Goal: Information Seeking & Learning: Find specific fact

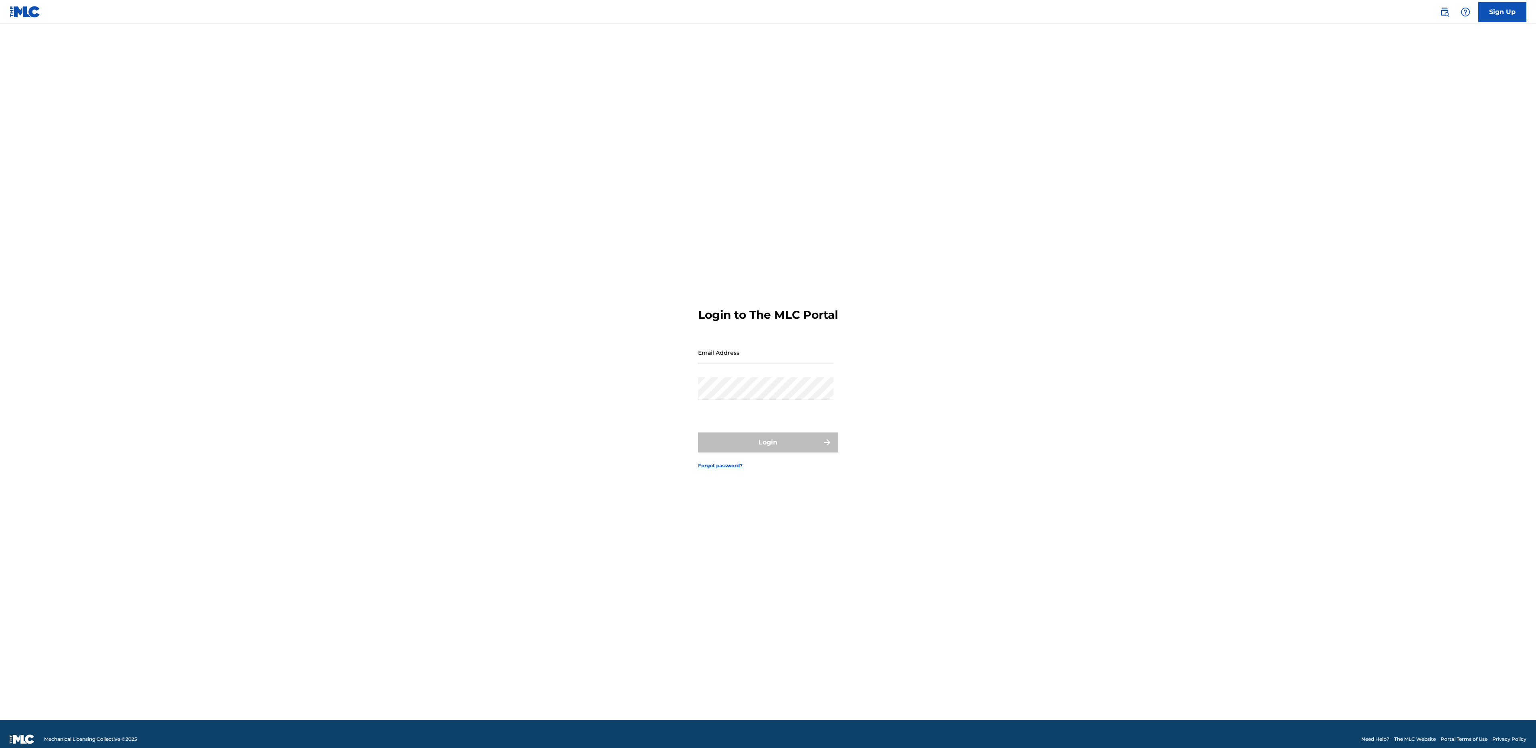
type input "e@[DOMAIN_NAME]"
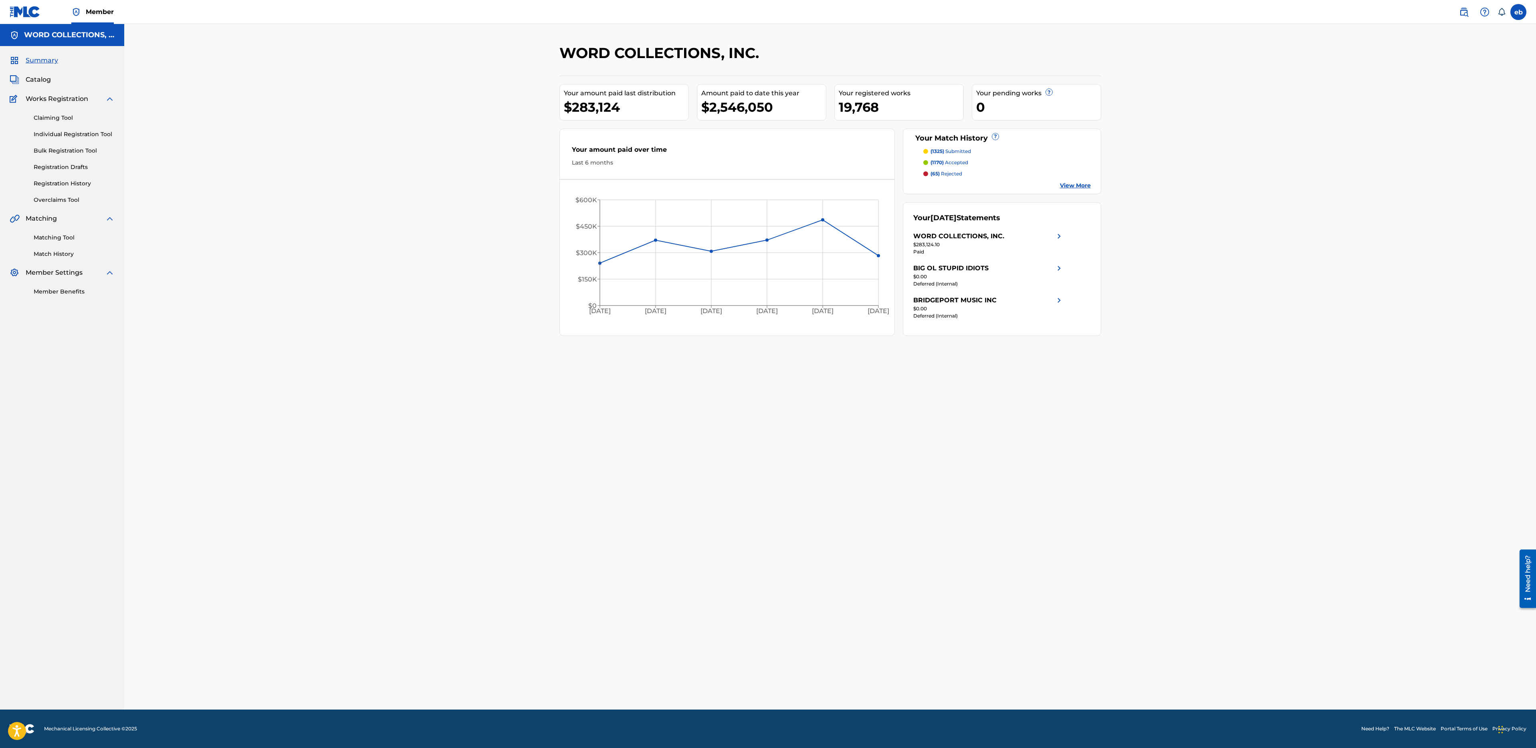
click at [44, 78] on span "Catalog" at bounding box center [38, 80] width 25 height 10
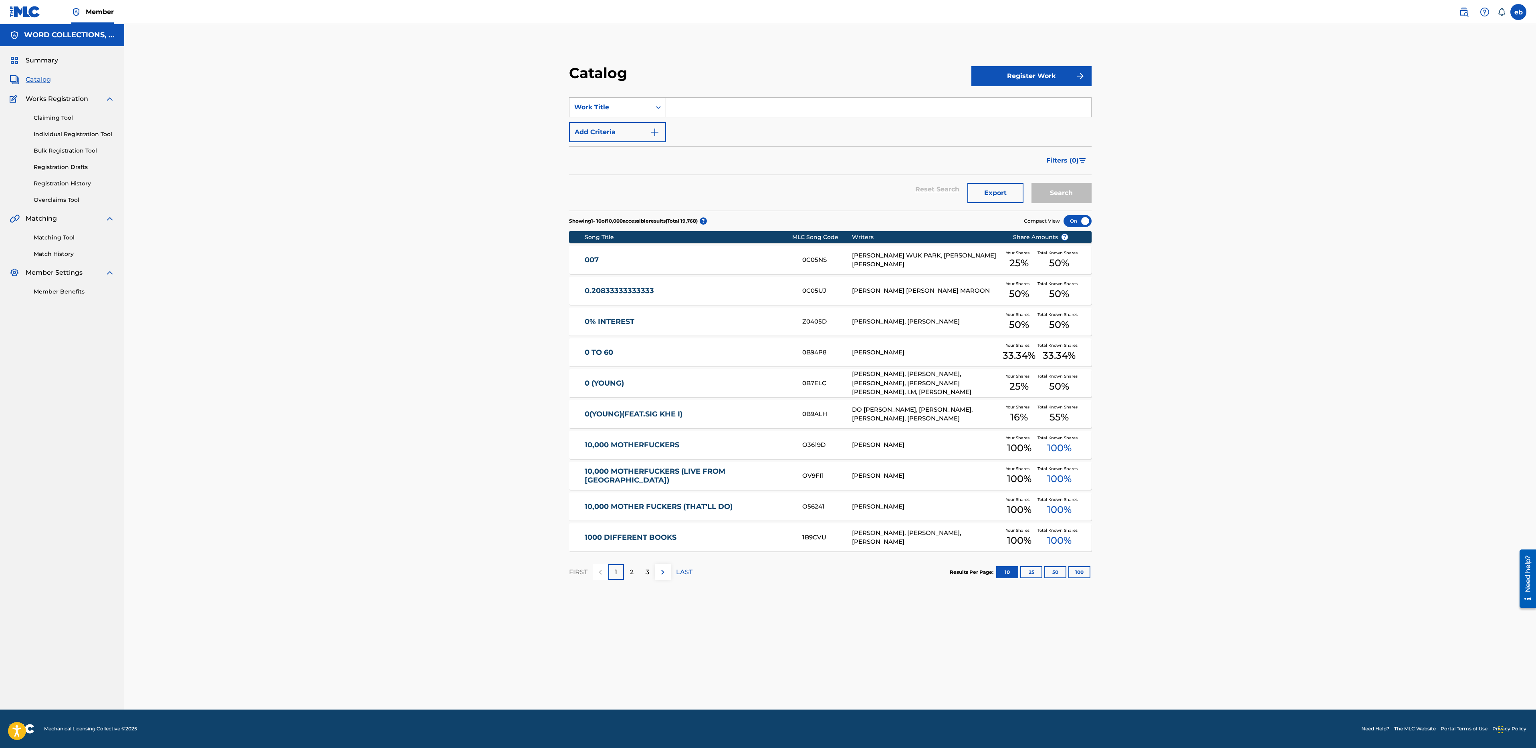
click at [58, 96] on span "Works Registration" at bounding box center [57, 99] width 62 height 10
click at [60, 118] on link "Claiming Tool" at bounding box center [74, 118] width 81 height 8
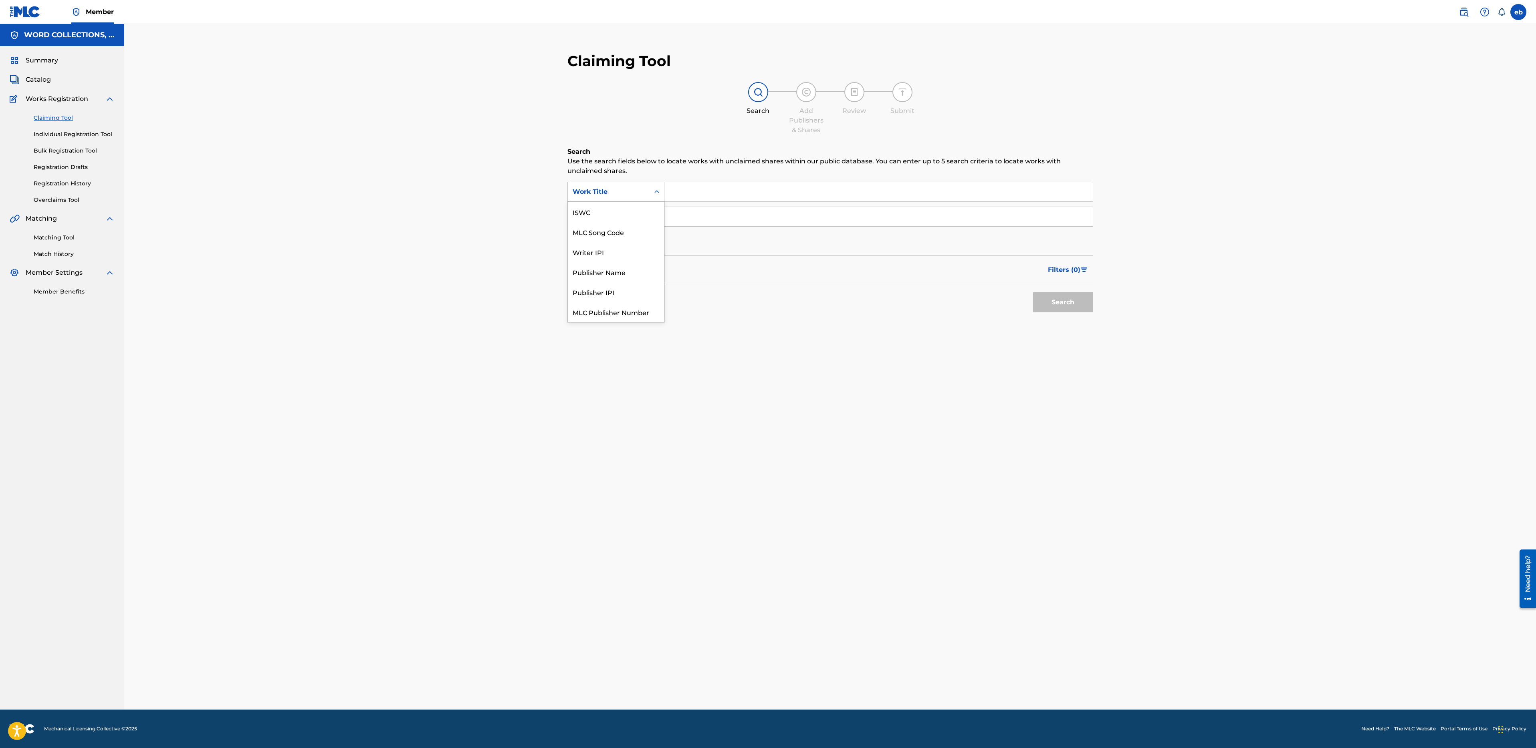
click at [634, 199] on div "Work Title" at bounding box center [609, 191] width 82 height 15
click at [627, 232] on div "Writer IPI" at bounding box center [616, 232] width 96 height 20
click at [701, 189] on input "Search Form" at bounding box center [878, 191] width 428 height 19
paste input "1254739240"
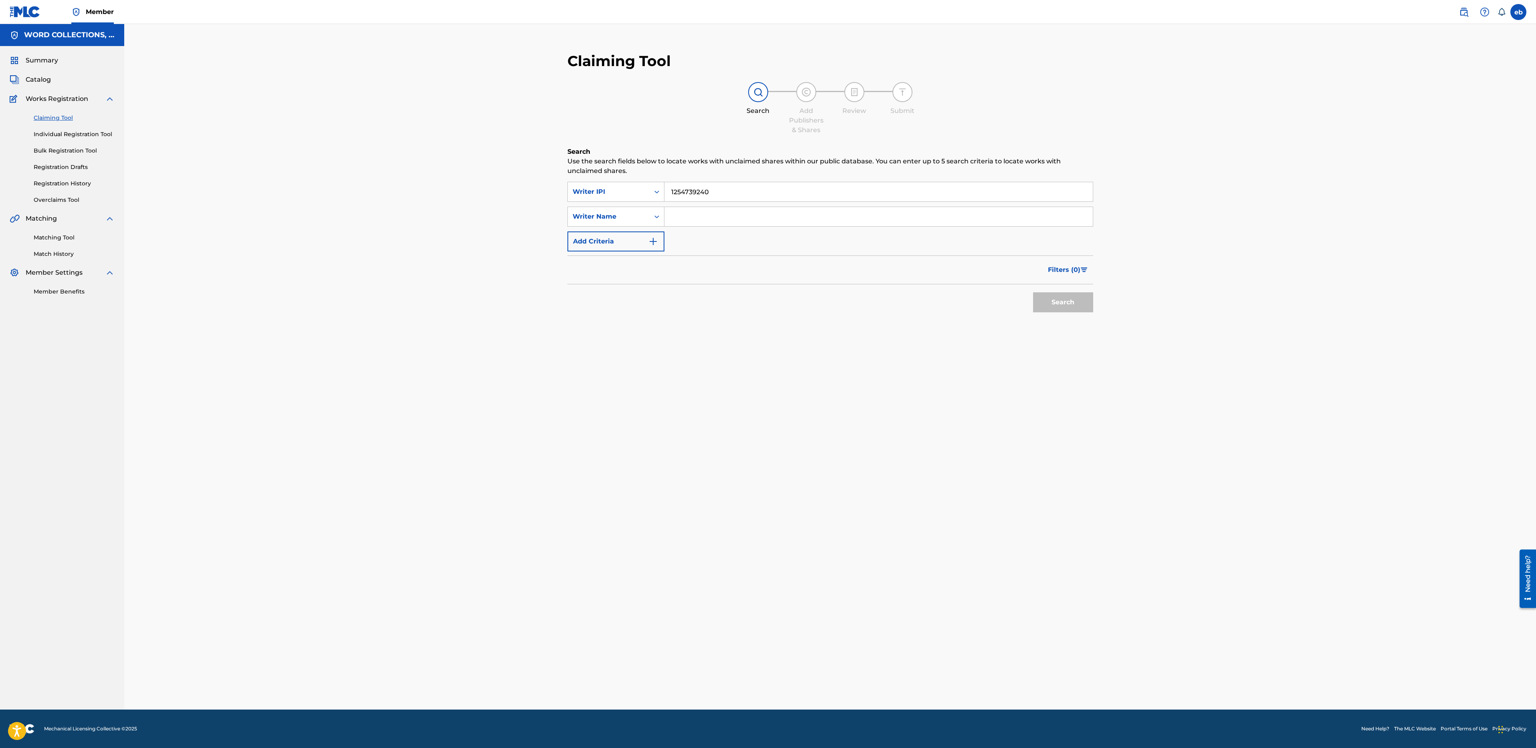
type input "1254739240"
click at [1033, 292] on button "Search" at bounding box center [1063, 302] width 60 height 20
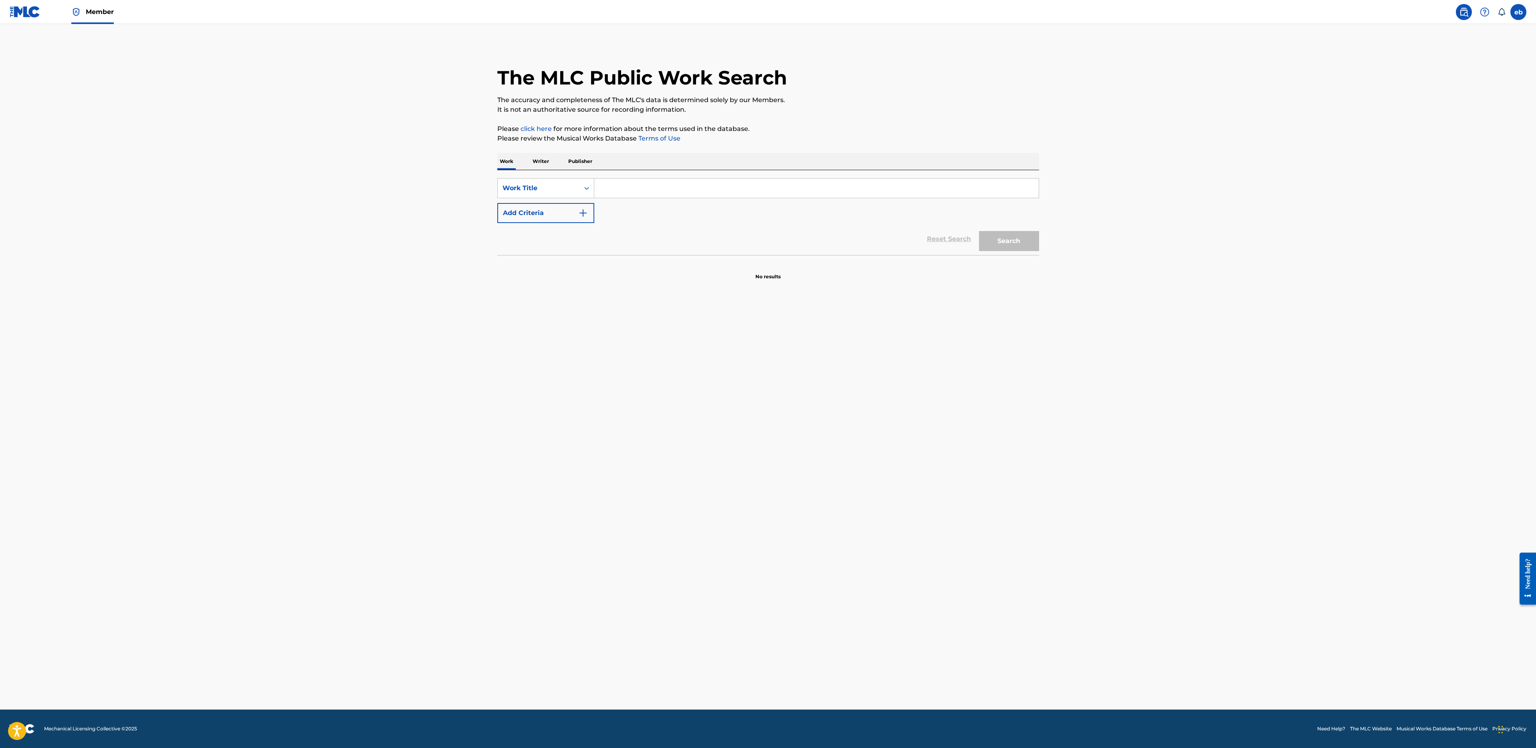
click at [629, 191] on input "Search Form" at bounding box center [816, 188] width 444 height 19
click at [549, 186] on div "Work Title" at bounding box center [538, 188] width 72 height 10
click at [552, 206] on div "Writer Name" at bounding box center [546, 208] width 96 height 20
click at [662, 185] on input "Search Form" at bounding box center [816, 188] width 444 height 19
type input "[PERSON_NAME]"
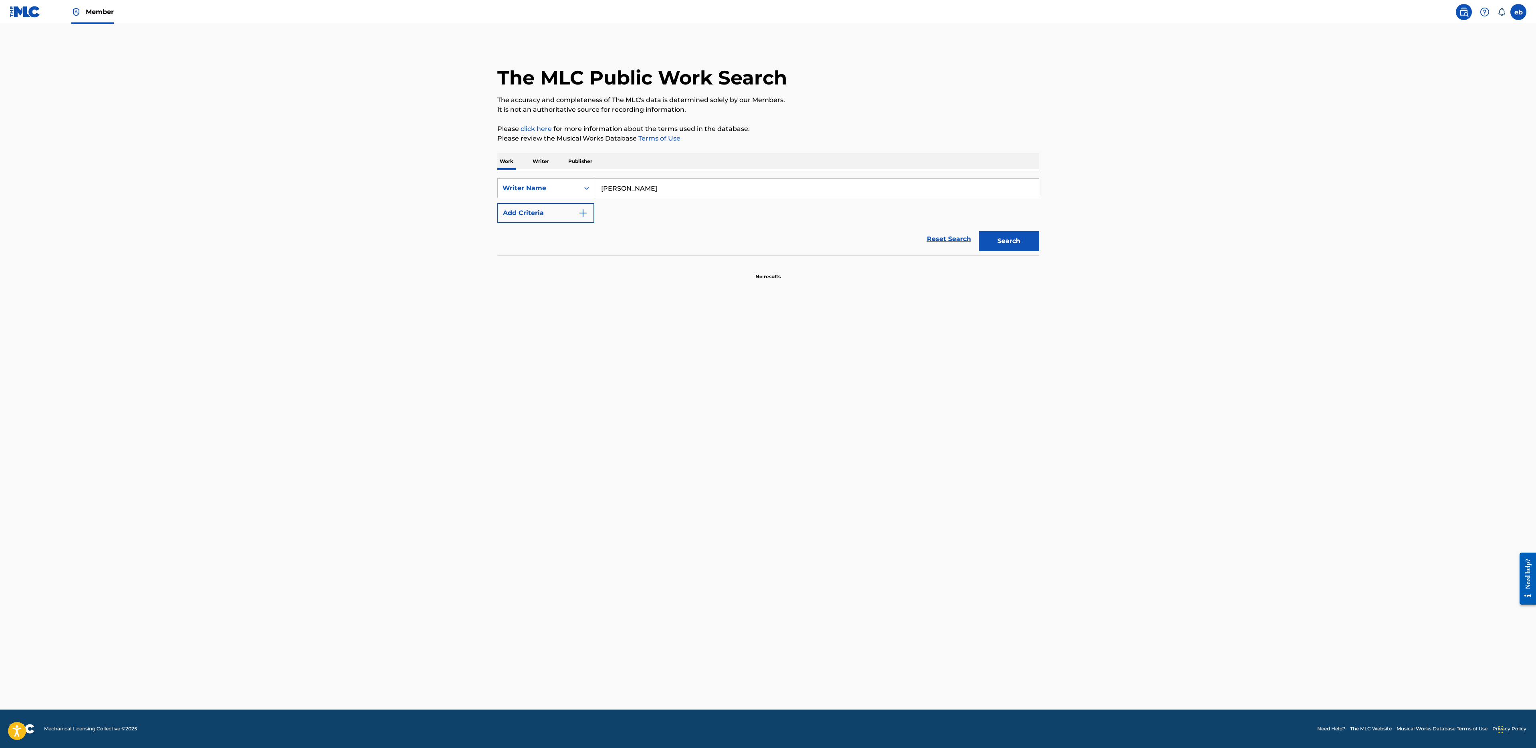
click at [979, 231] on button "Search" at bounding box center [1009, 241] width 60 height 20
click at [542, 165] on p "Writer" at bounding box center [540, 161] width 21 height 17
click at [651, 186] on input "Search Form" at bounding box center [816, 188] width 444 height 19
type input "[PERSON_NAME]"
click at [979, 211] on button "Search" at bounding box center [1009, 221] width 60 height 20
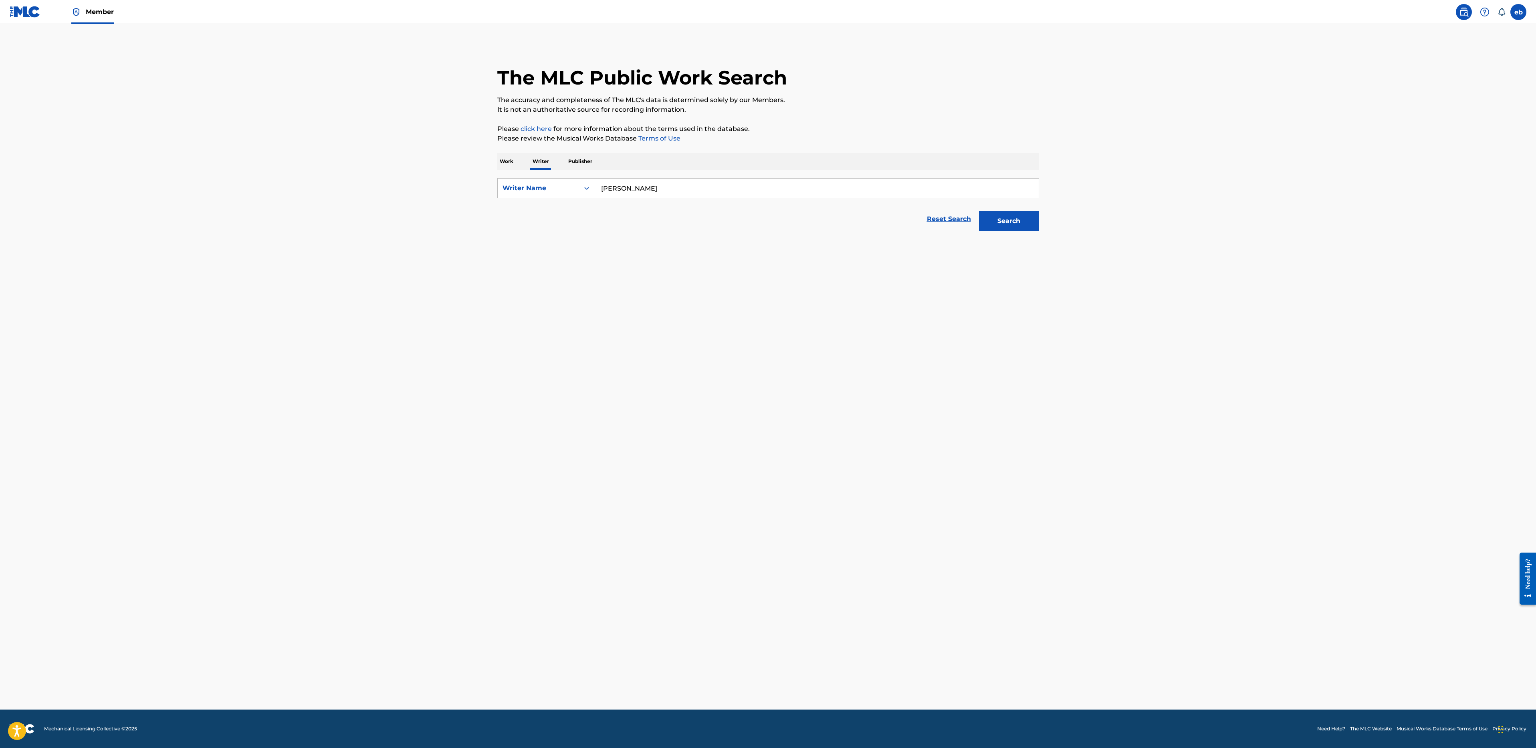
click at [979, 211] on button "Search" at bounding box center [1009, 221] width 60 height 20
click at [995, 226] on button "Search" at bounding box center [1009, 221] width 60 height 20
click at [938, 216] on link "Reset Search" at bounding box center [949, 219] width 52 height 18
click at [675, 188] on input "Search Form" at bounding box center [816, 188] width 444 height 19
type input "[PERSON_NAME]"
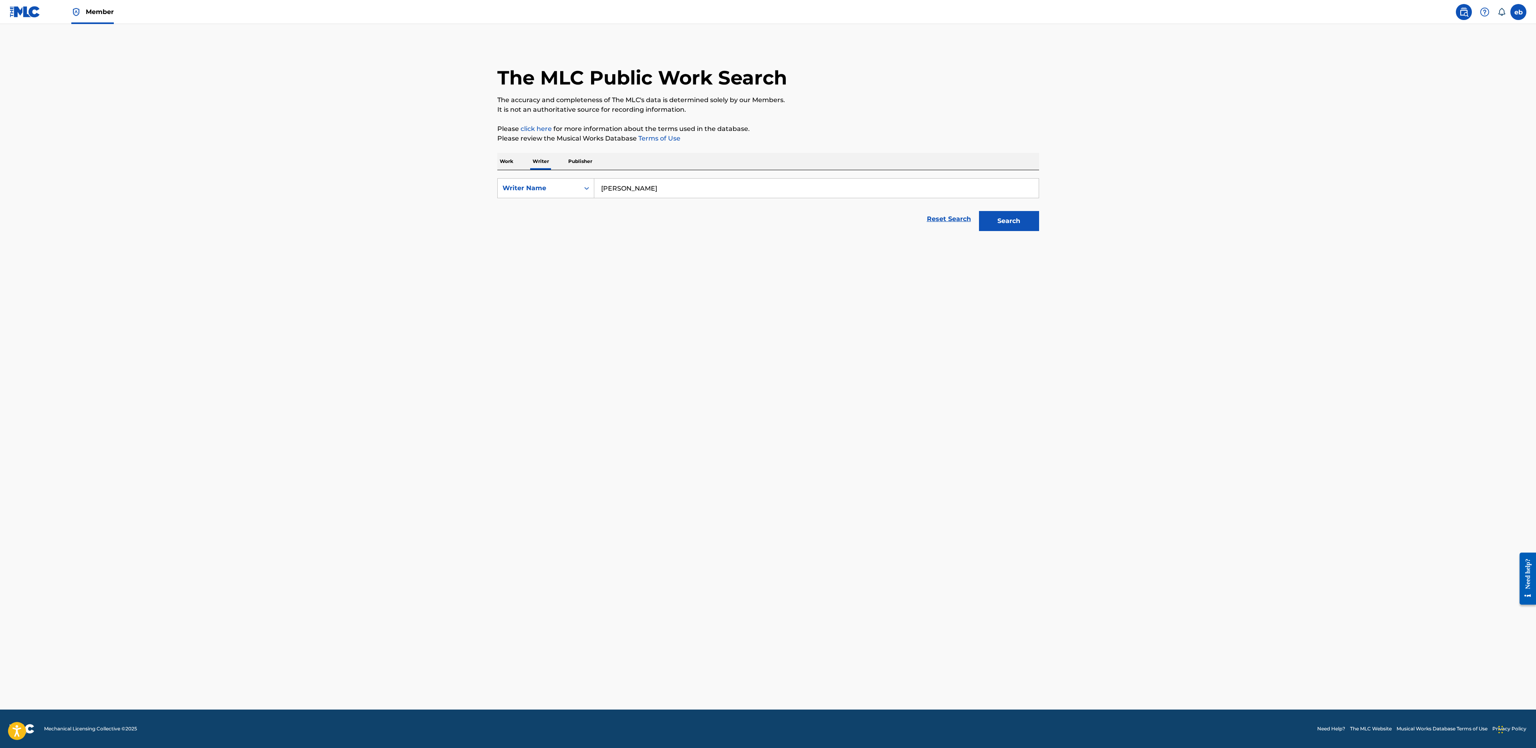
click at [979, 211] on button "Search" at bounding box center [1009, 221] width 60 height 20
click at [502, 165] on p "Work" at bounding box center [506, 161] width 18 height 17
click at [540, 189] on div "Work Title" at bounding box center [538, 188] width 72 height 10
click at [546, 230] on div "Writer IPI" at bounding box center [546, 228] width 96 height 20
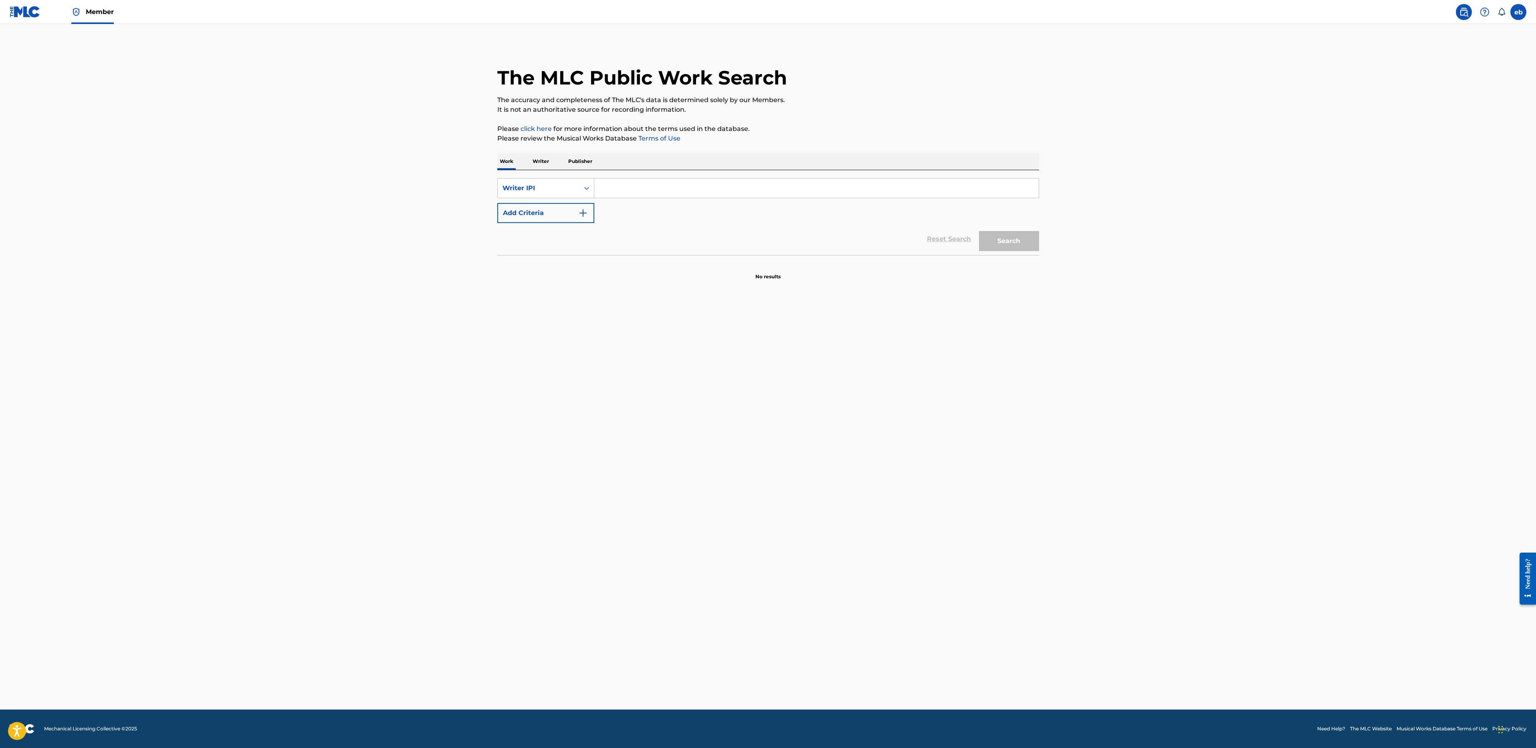
click at [674, 183] on input "Search Form" at bounding box center [816, 188] width 444 height 19
type input "1254739240"
click at [1014, 247] on button "Search" at bounding box center [1009, 241] width 60 height 20
drag, startPoint x: 673, startPoint y: 192, endPoint x: 545, endPoint y: 189, distance: 127.8
click at [545, 189] on div "SearchWithCriteriacdc3a56a-2c97-4ce7-9bef-04a46ce366df Writer IPI 1254739240" at bounding box center [768, 188] width 542 height 20
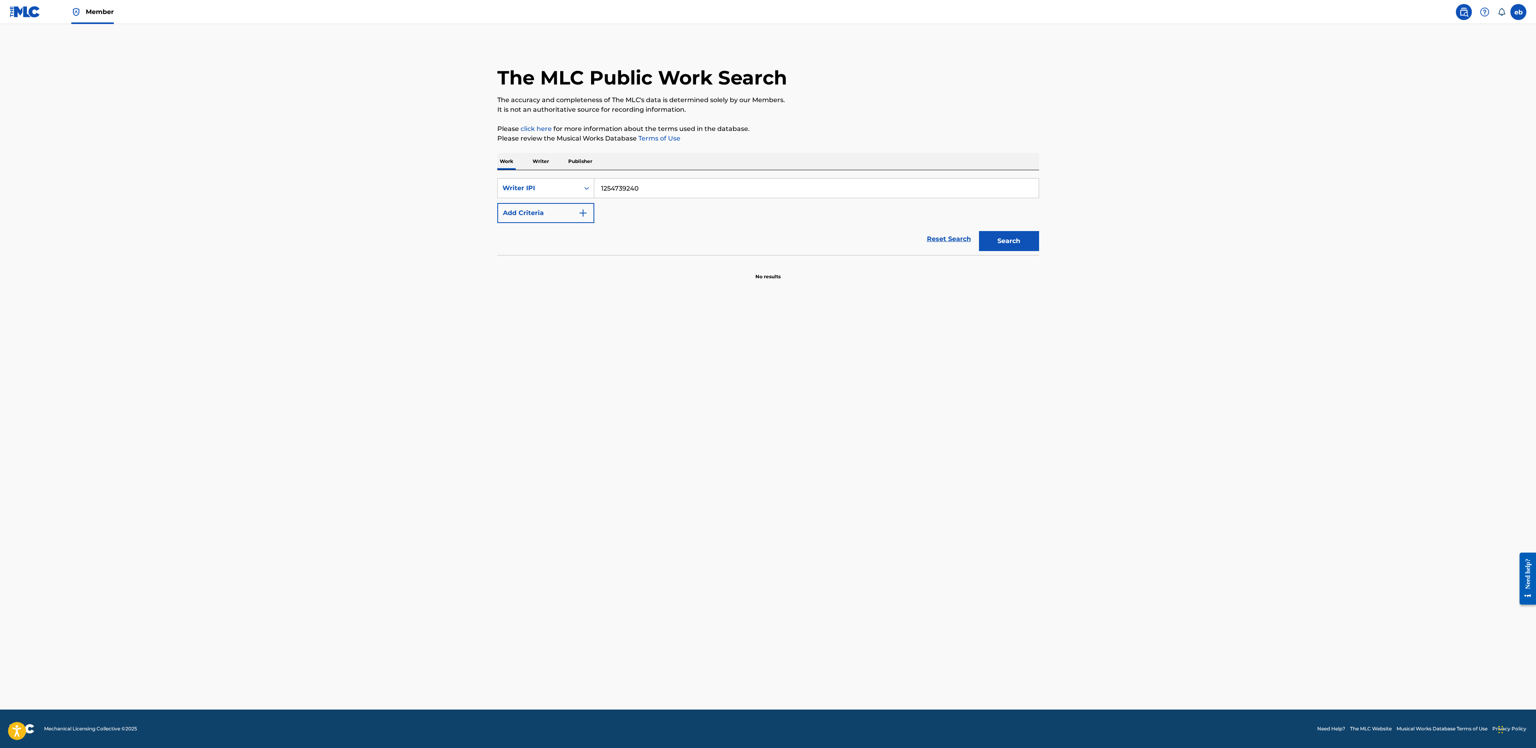
click at [545, 159] on p "Writer" at bounding box center [540, 161] width 21 height 17
click at [570, 183] on div "Writer Name" at bounding box center [538, 188] width 72 height 10
click at [566, 207] on div "Writer IPI" at bounding box center [546, 208] width 96 height 20
click at [649, 191] on input "Search Form" at bounding box center [816, 188] width 444 height 19
paste input "1254739240"
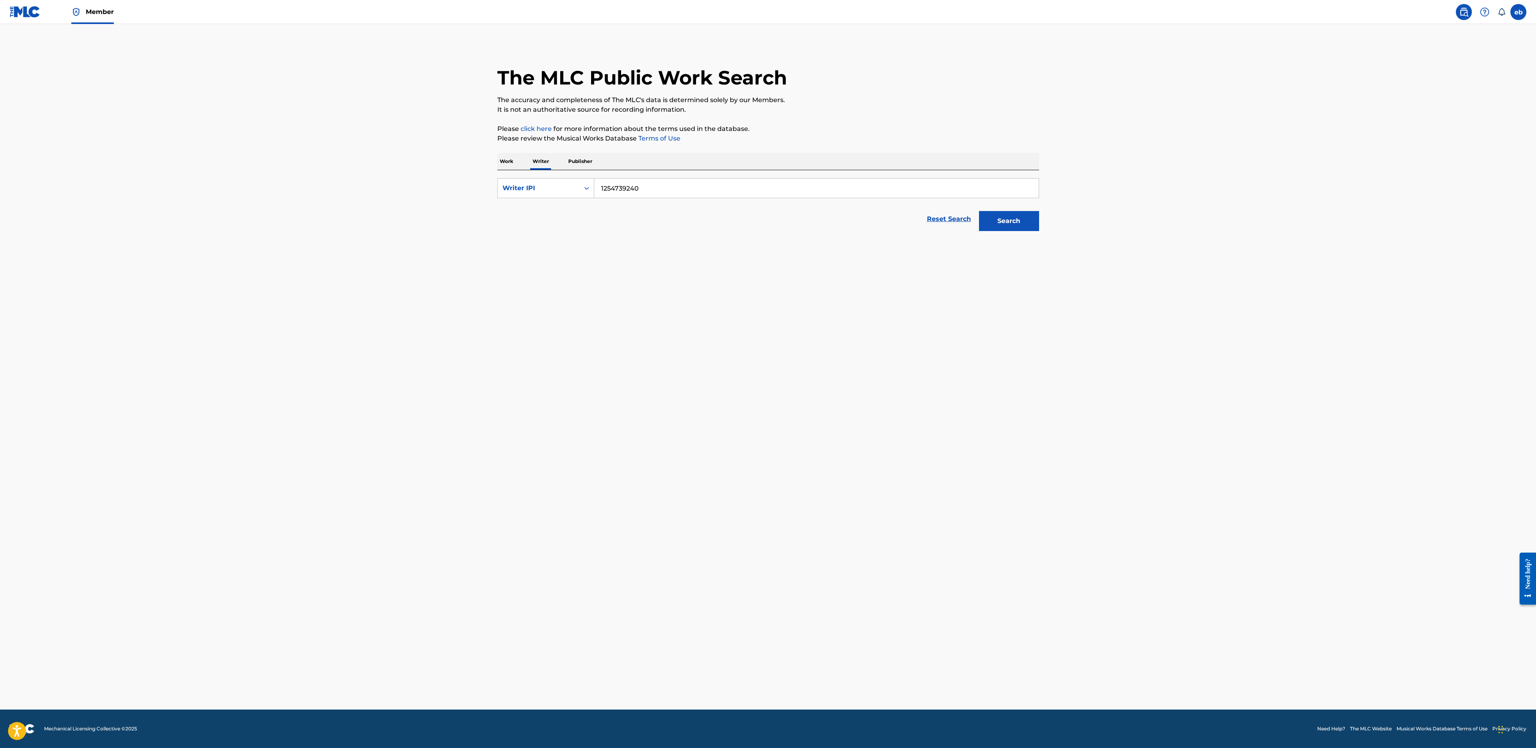
click at [979, 211] on button "Search" at bounding box center [1009, 221] width 60 height 20
drag, startPoint x: 690, startPoint y: 193, endPoint x: 566, endPoint y: 187, distance: 124.0
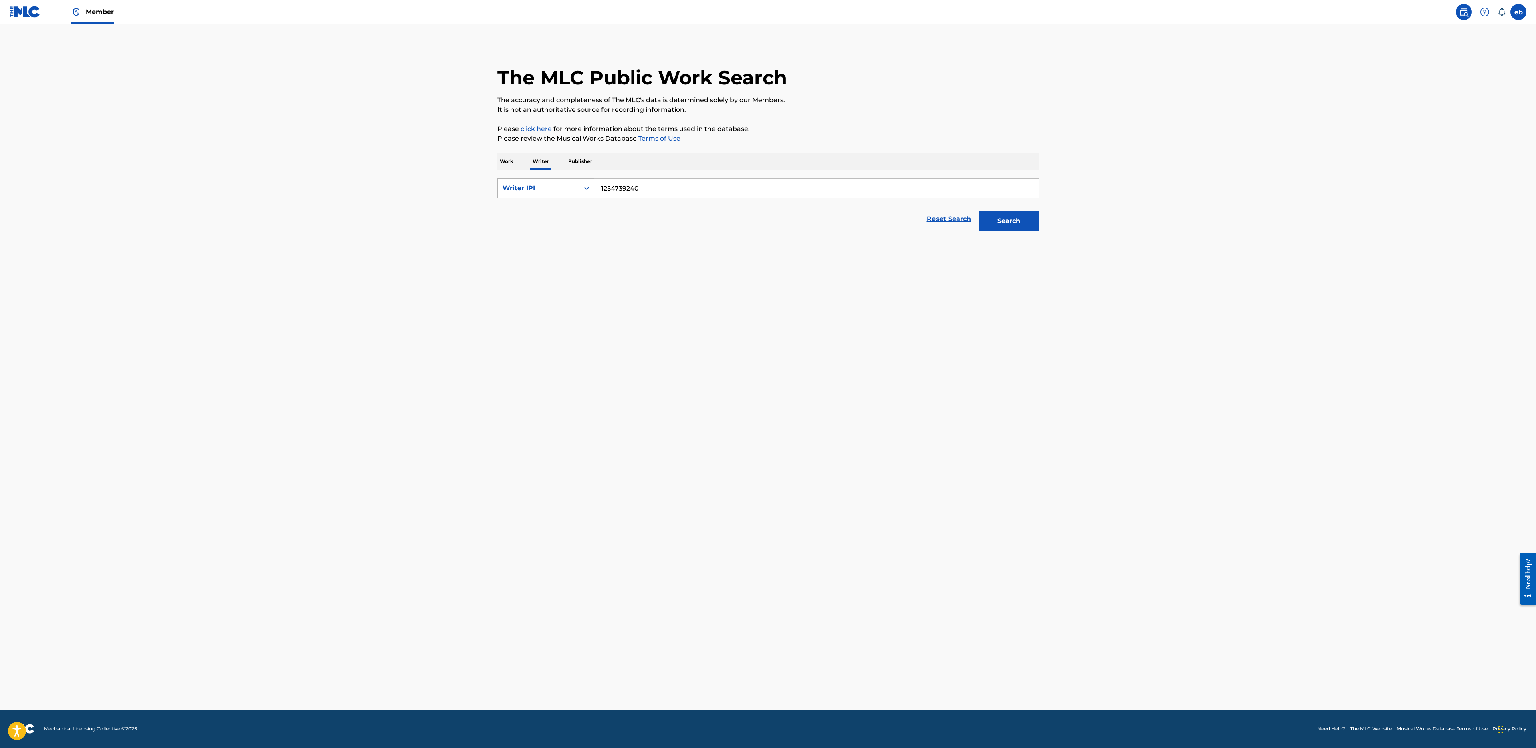
click at [566, 187] on div "SearchWithCriteria7f999f75-4cf3-4459-b4d1-c2aa4388185d Writer IPI 1254739240" at bounding box center [768, 188] width 542 height 20
type input "[PERSON_NAME]"
click at [979, 211] on button "Search" at bounding box center [1009, 221] width 60 height 20
drag, startPoint x: 667, startPoint y: 189, endPoint x: 474, endPoint y: 189, distance: 193.5
click at [474, 189] on main "The MLC Public Work Search The accuracy and completeness of The MLC's data is d…" at bounding box center [768, 367] width 1536 height 686
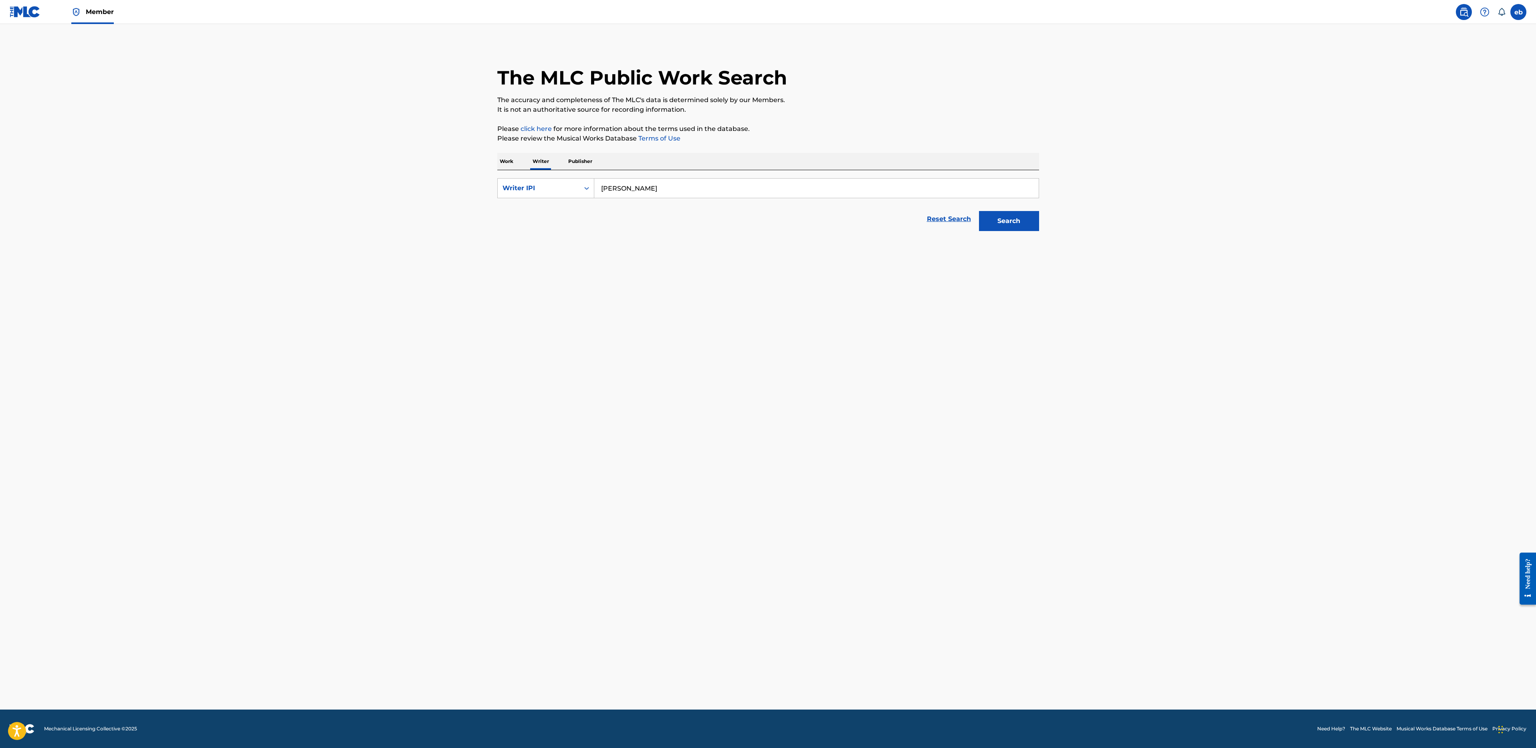
click at [588, 156] on p "Publisher" at bounding box center [580, 161] width 29 height 17
click at [641, 182] on input "Search Form" at bounding box center [816, 188] width 444 height 19
paste input "[PERSON_NAME]"
type input "[PERSON_NAME]"
click at [979, 211] on button "Search" at bounding box center [1009, 221] width 60 height 20
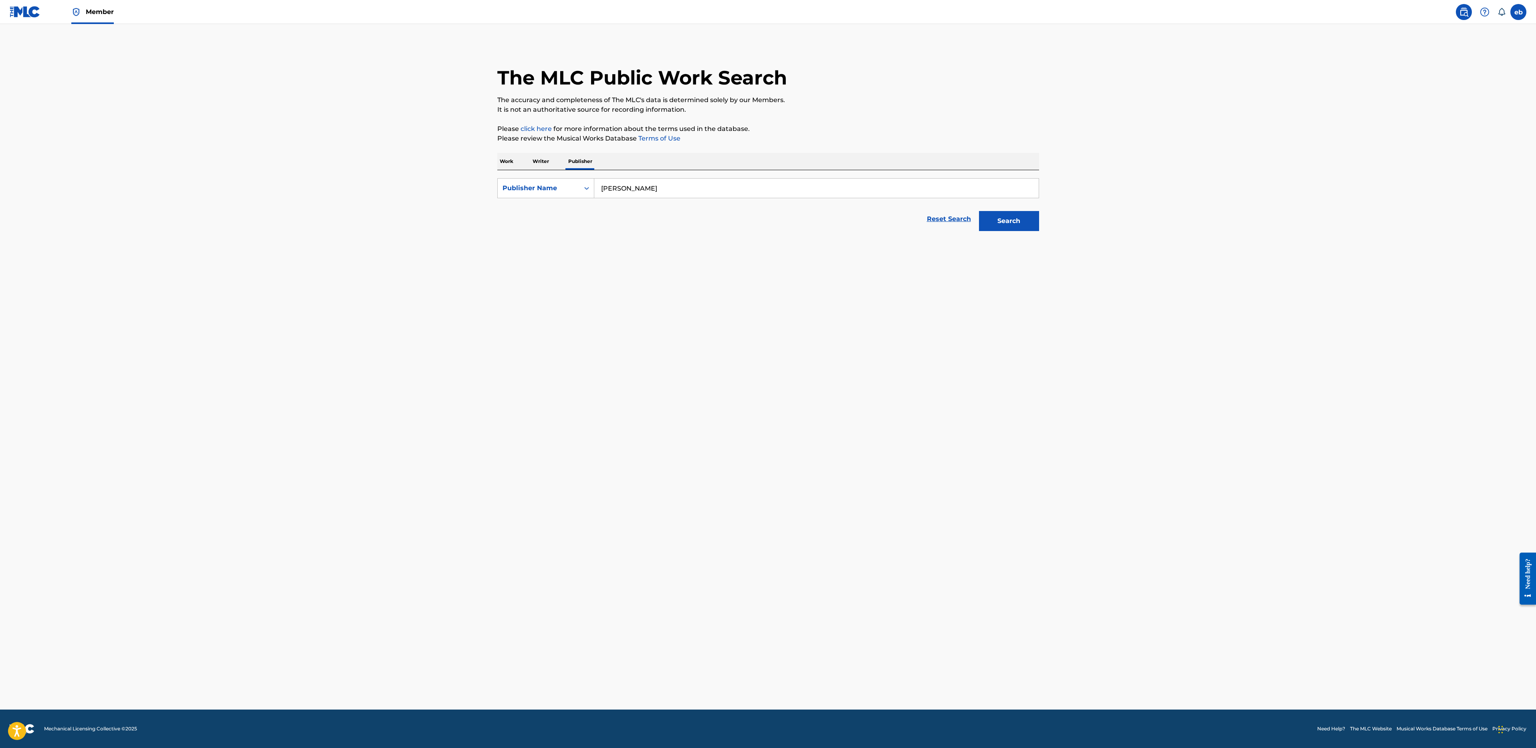
click at [1024, 206] on div "Search" at bounding box center [1007, 219] width 64 height 32
click at [1020, 221] on button "Search" at bounding box center [1009, 221] width 60 height 20
